Goal: Obtain resource: Download file/media

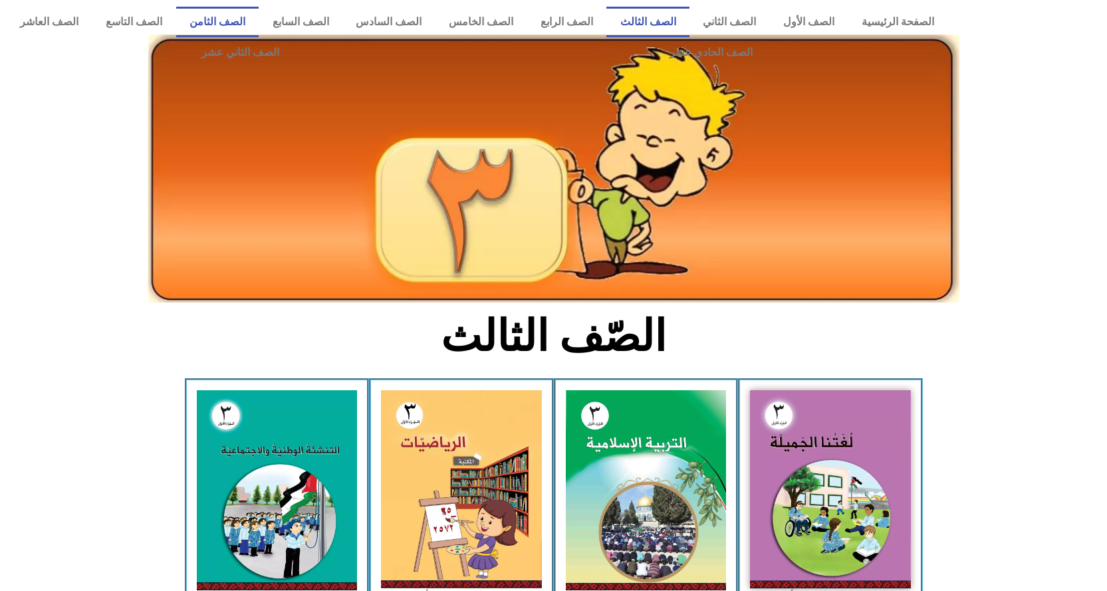
click at [259, 25] on link "الصف الثامن" at bounding box center [217, 22] width 83 height 31
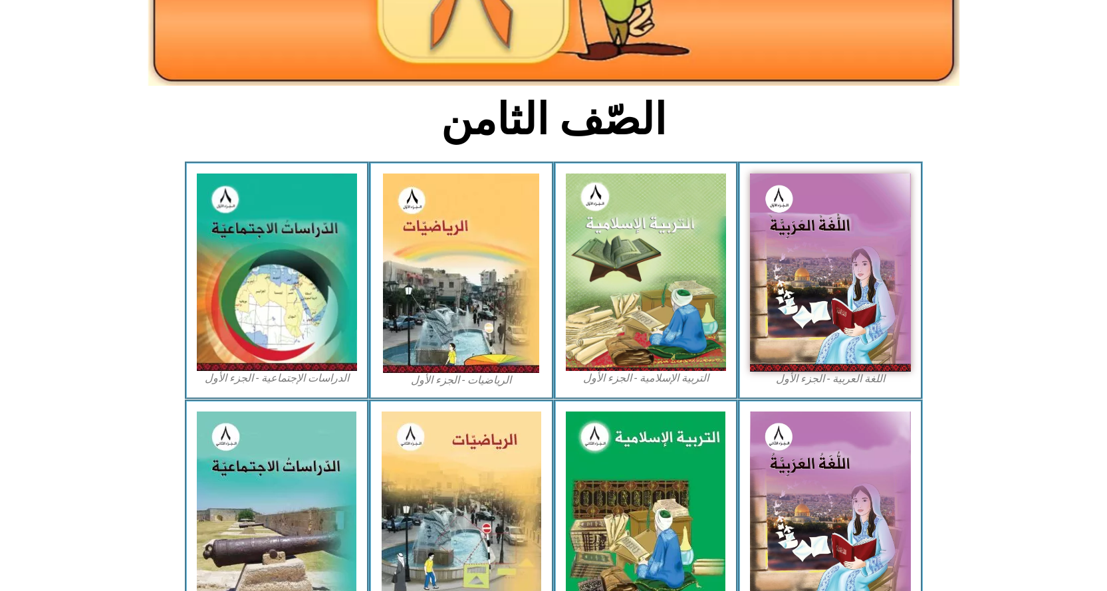
scroll to position [266, 0]
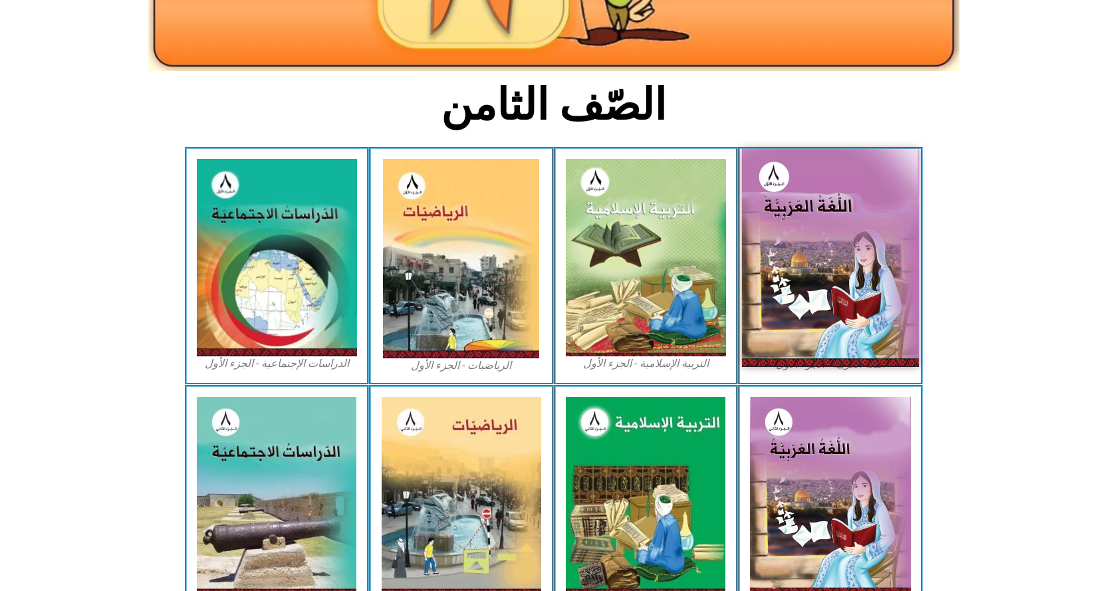
click at [805, 240] on img at bounding box center [830, 257] width 177 height 217
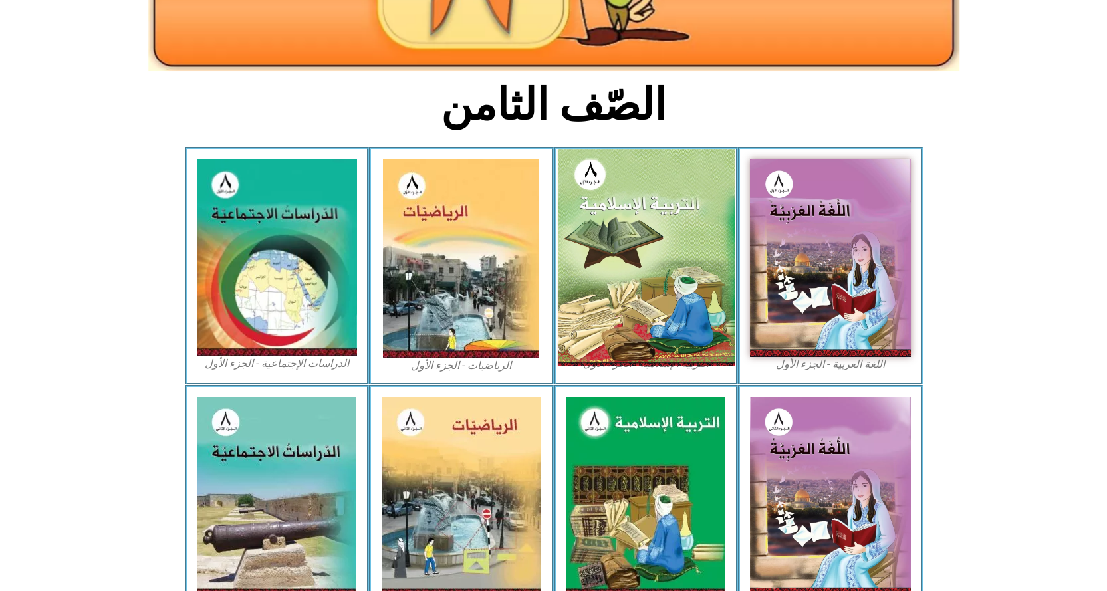
click at [642, 237] on img at bounding box center [645, 257] width 177 height 217
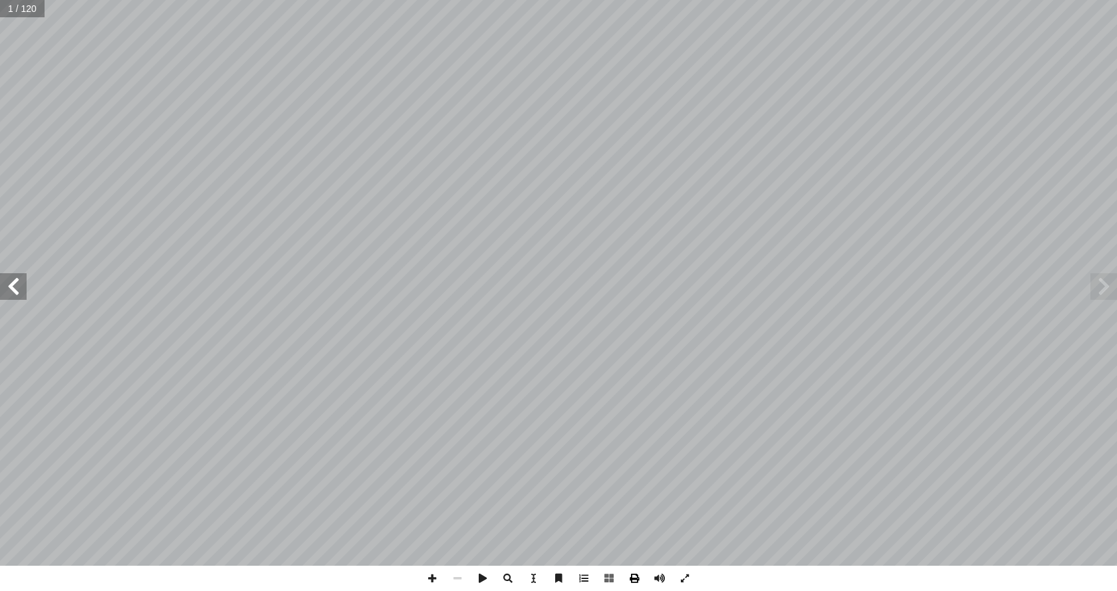
click at [638, 579] on span at bounding box center [634, 578] width 25 height 25
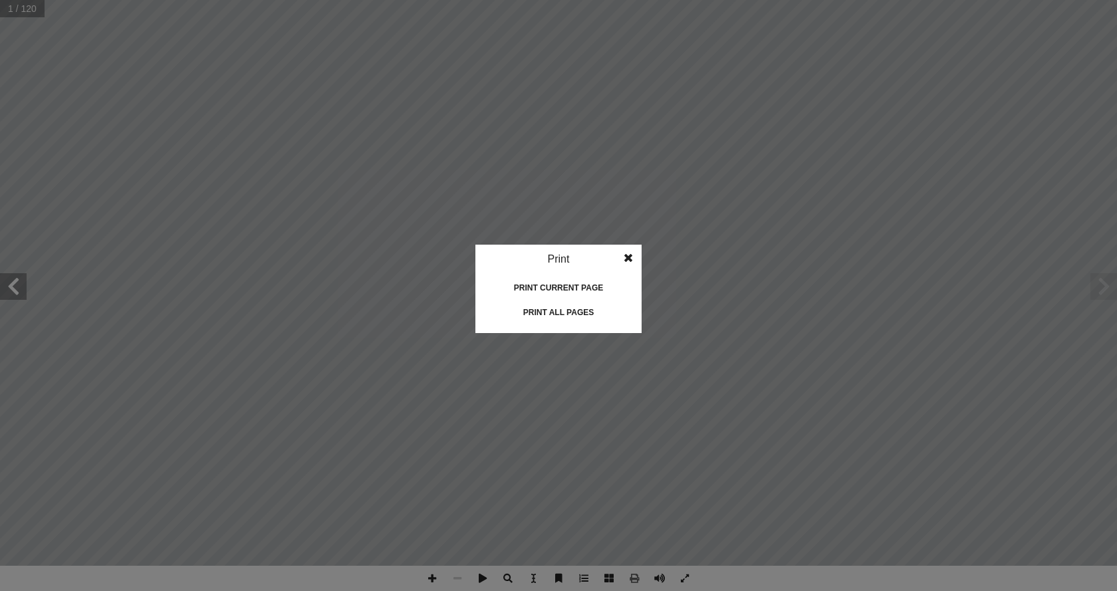
click at [583, 313] on div "Print all pages" at bounding box center [558, 312] width 133 height 21
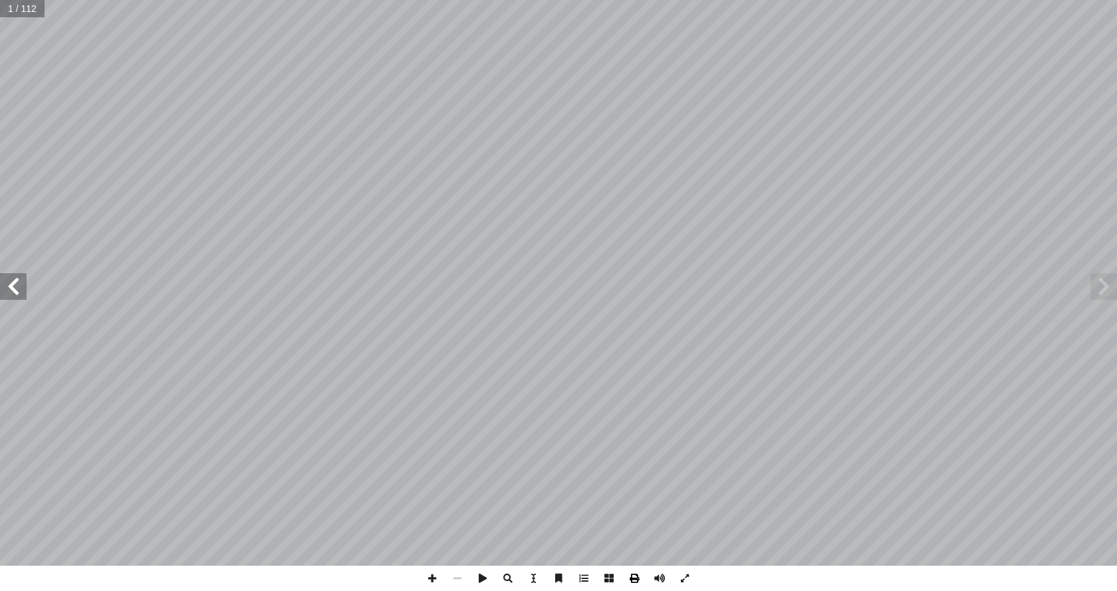
click at [632, 581] on span at bounding box center [634, 578] width 25 height 25
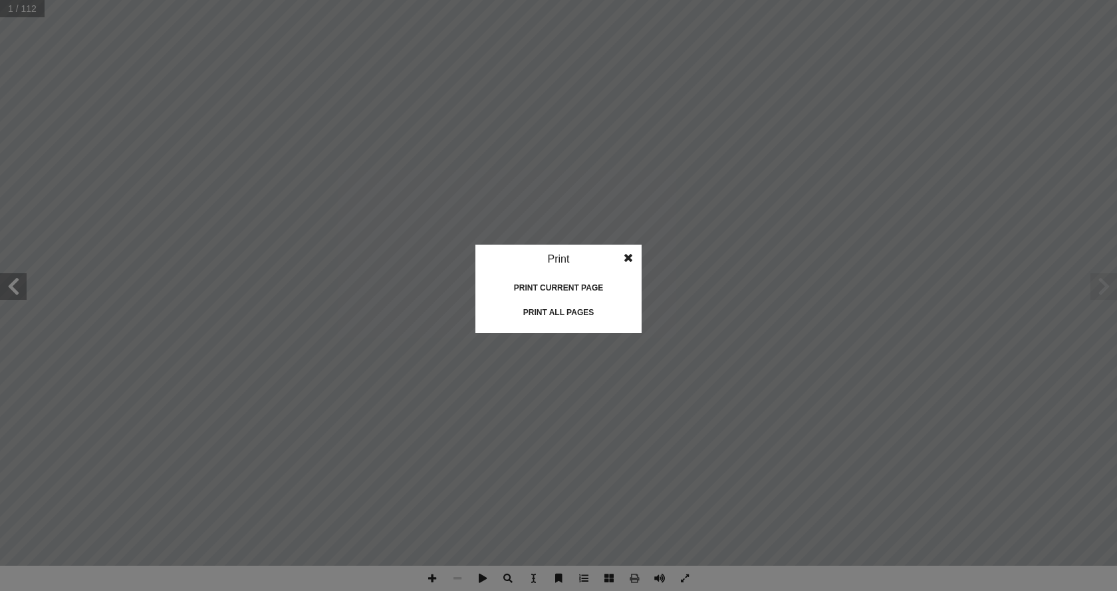
click at [585, 315] on div "Print all pages" at bounding box center [558, 312] width 133 height 21
